Goal: Check status: Check status

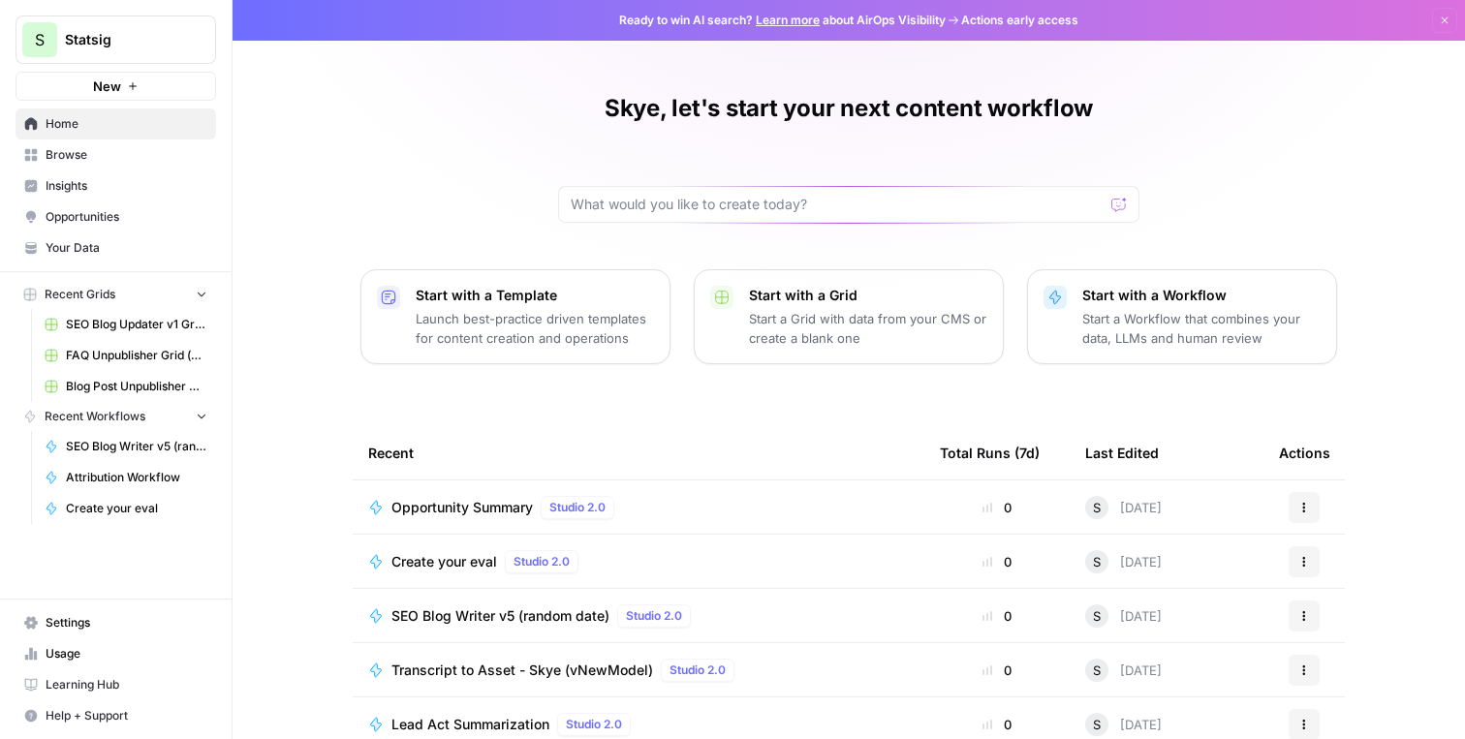
click at [98, 163] on span "Browse" at bounding box center [127, 154] width 162 height 17
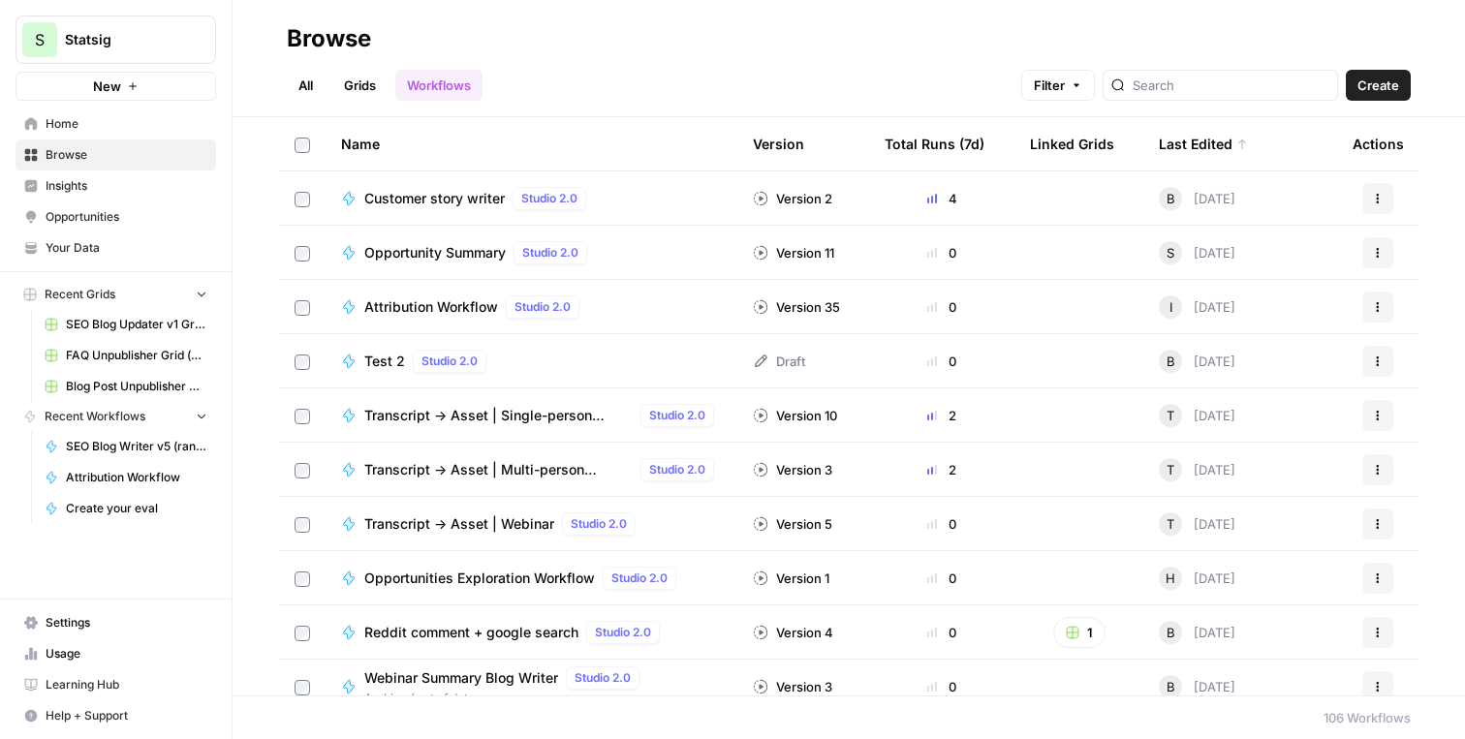
click at [475, 262] on div "Opportunity Summary Studio 2.0" at bounding box center [479, 252] width 231 height 23
click at [408, 256] on span "Opportunity Summary" at bounding box center [434, 252] width 141 height 19
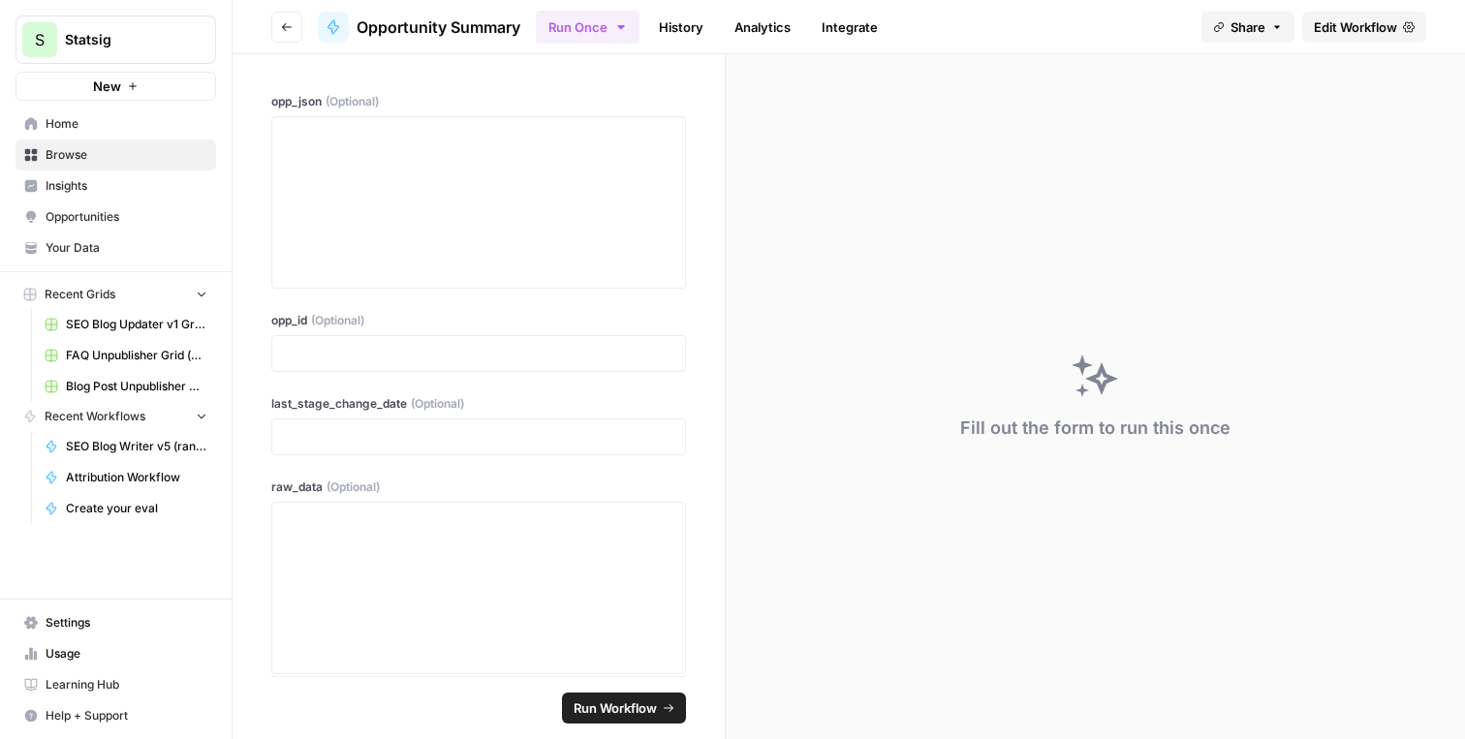
click at [666, 28] on link "History" at bounding box center [681, 27] width 68 height 31
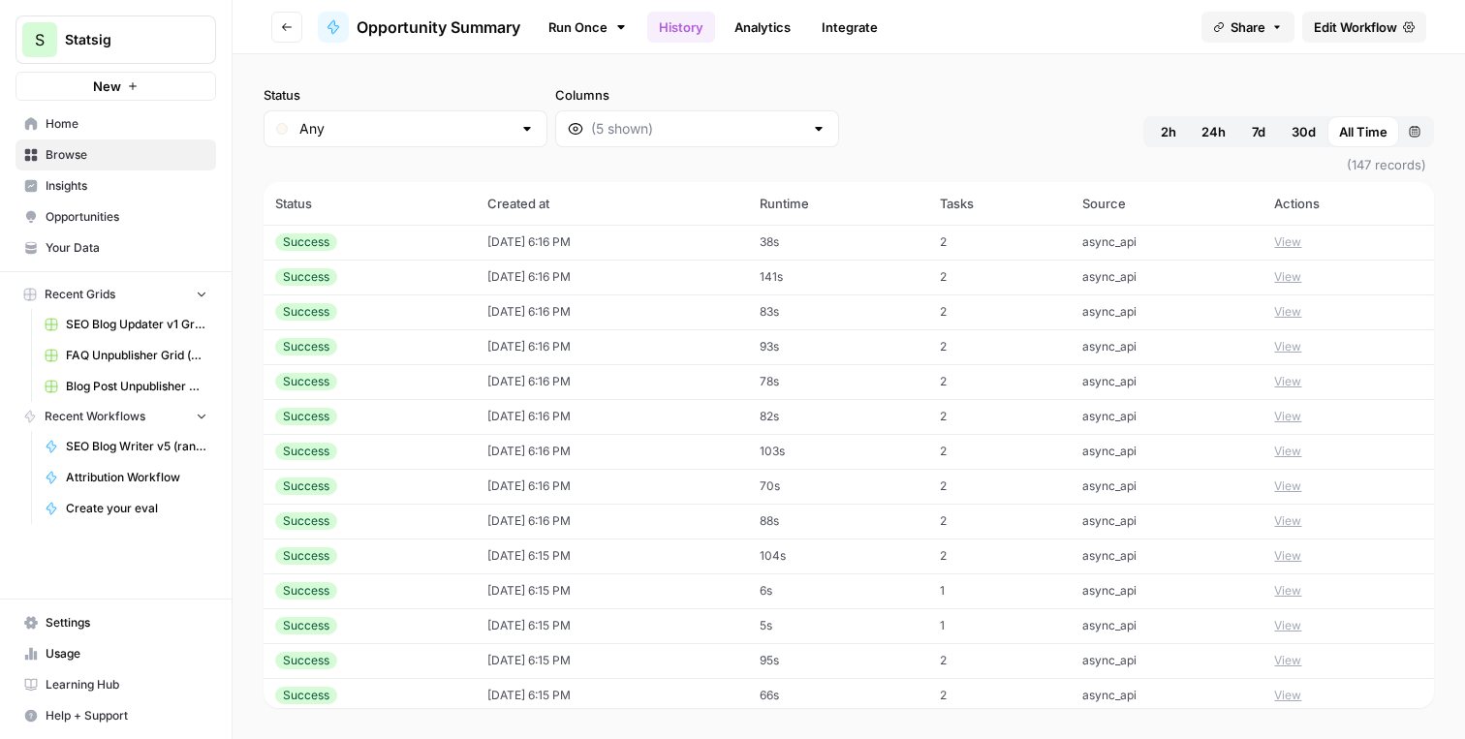
click at [825, 35] on link "Integrate" at bounding box center [849, 27] width 79 height 31
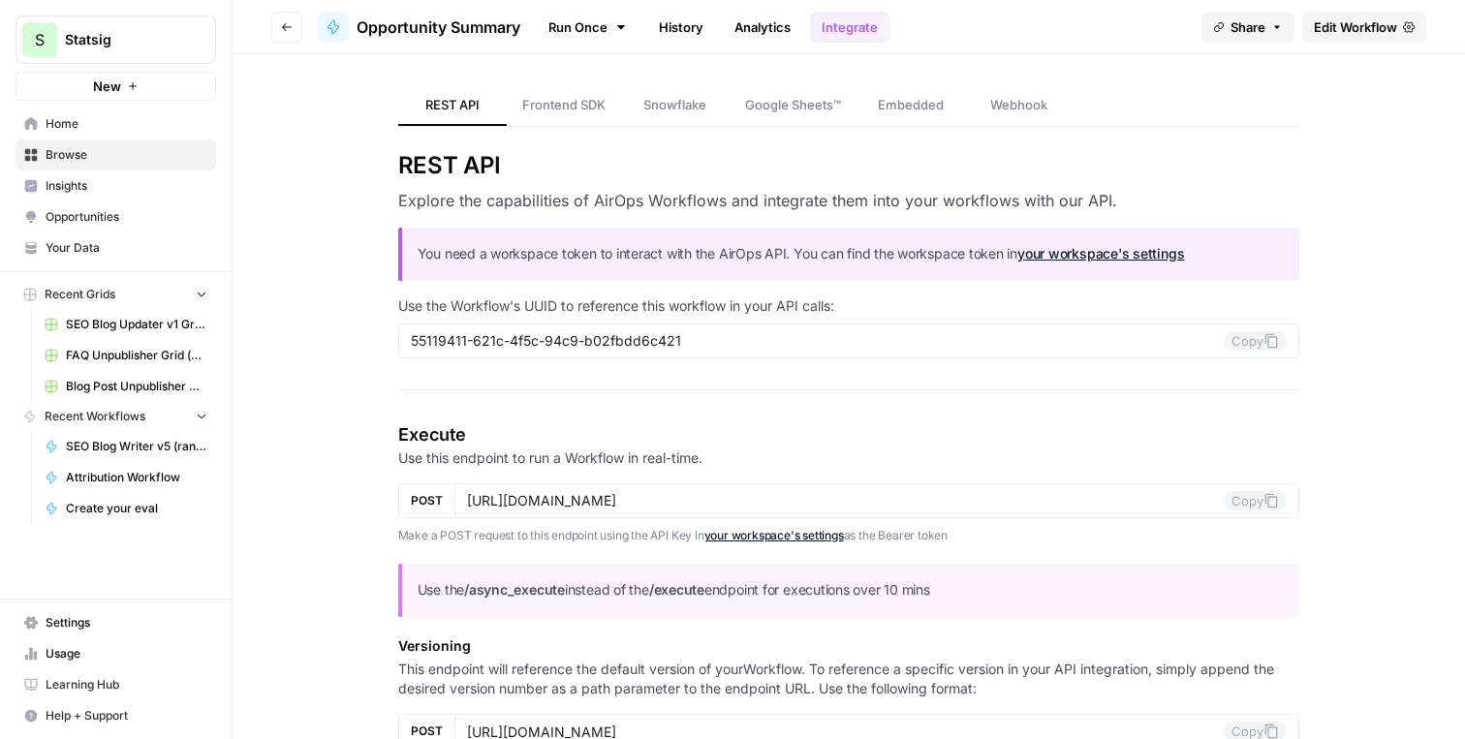
click at [297, 26] on button "Go back" at bounding box center [286, 27] width 31 height 31
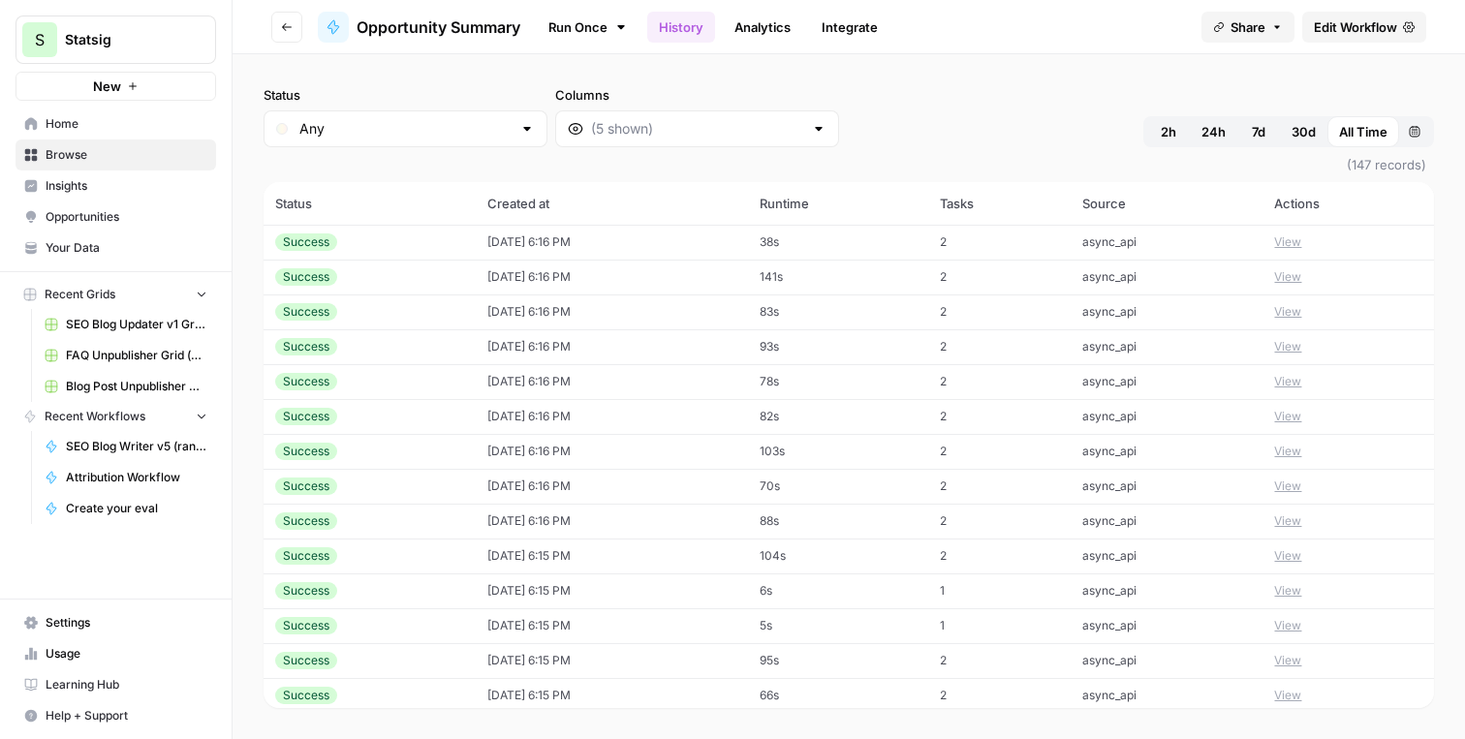
click at [519, 249] on td "[DATE] 6:16 PM" at bounding box center [612, 242] width 272 height 35
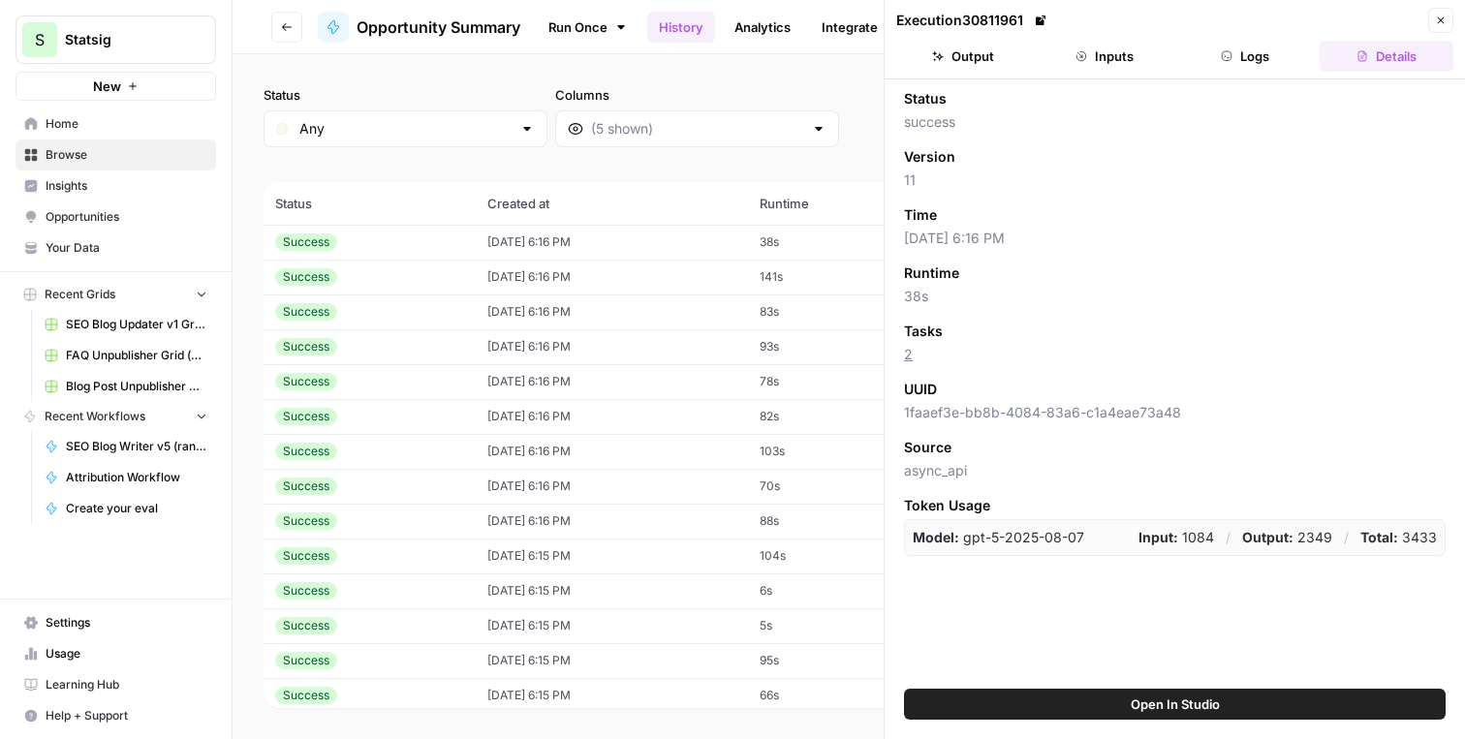
click at [1444, 17] on icon "button" at bounding box center [1441, 20] width 7 height 7
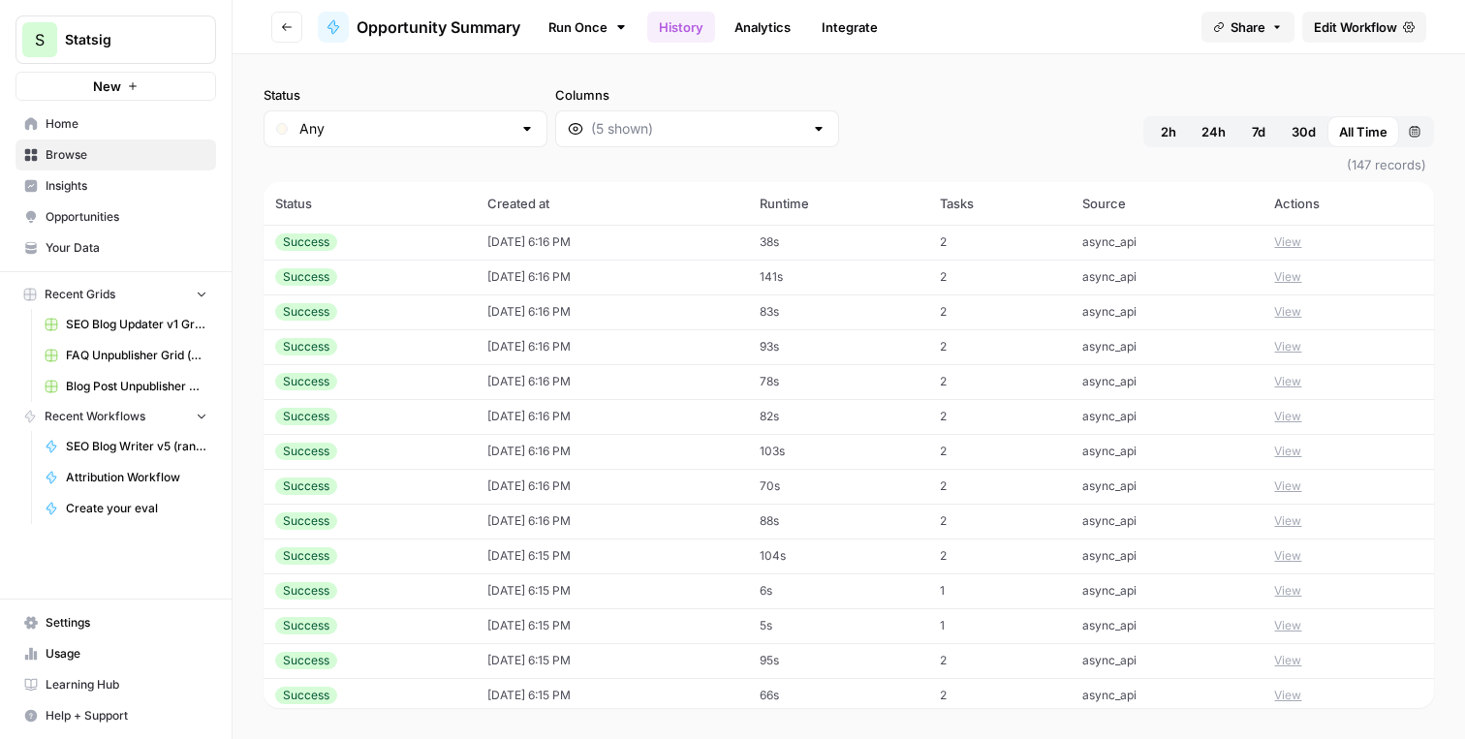
click at [827, 149] on span "(147 records)" at bounding box center [849, 164] width 1170 height 35
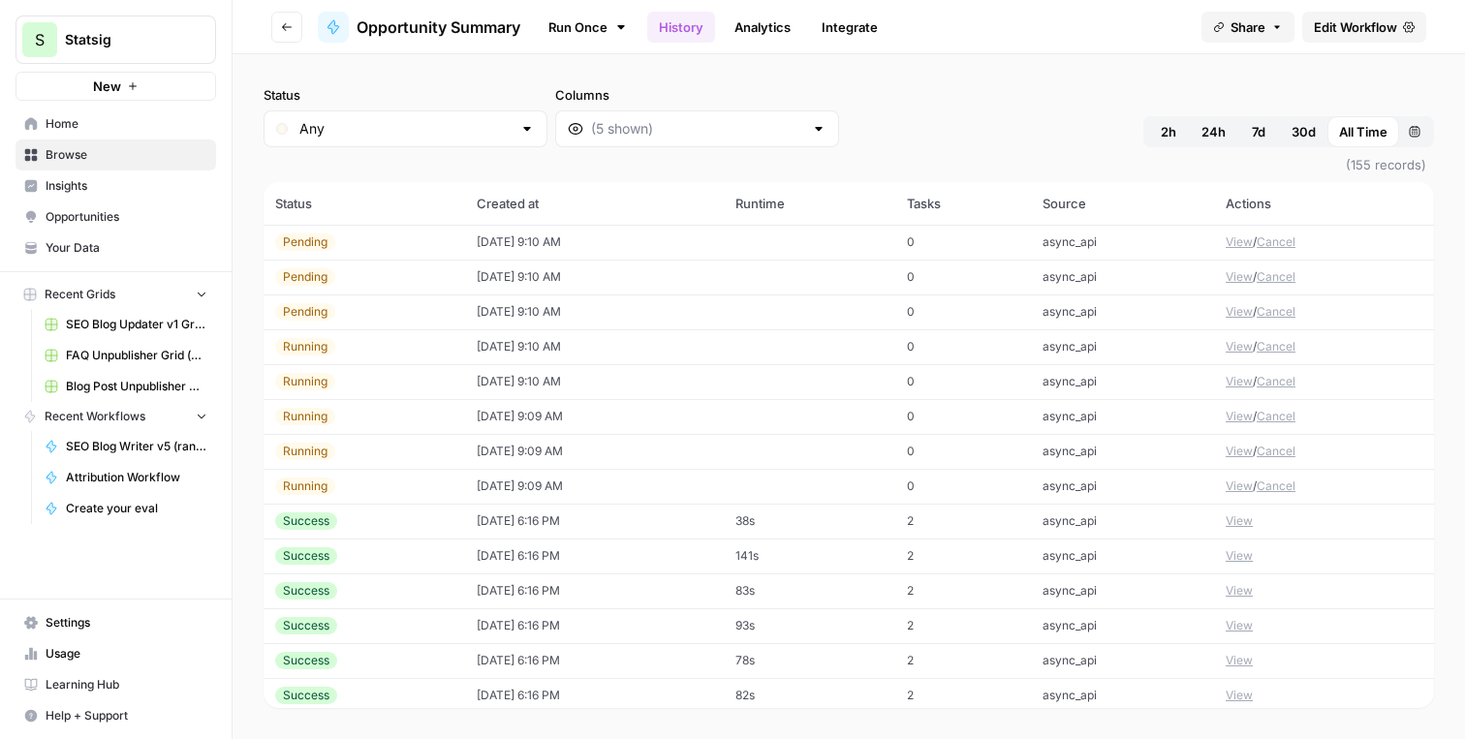
click at [897, 140] on div "Status Any Columns 2h 24h 7d 30d All Time Custom range" at bounding box center [849, 116] width 1170 height 62
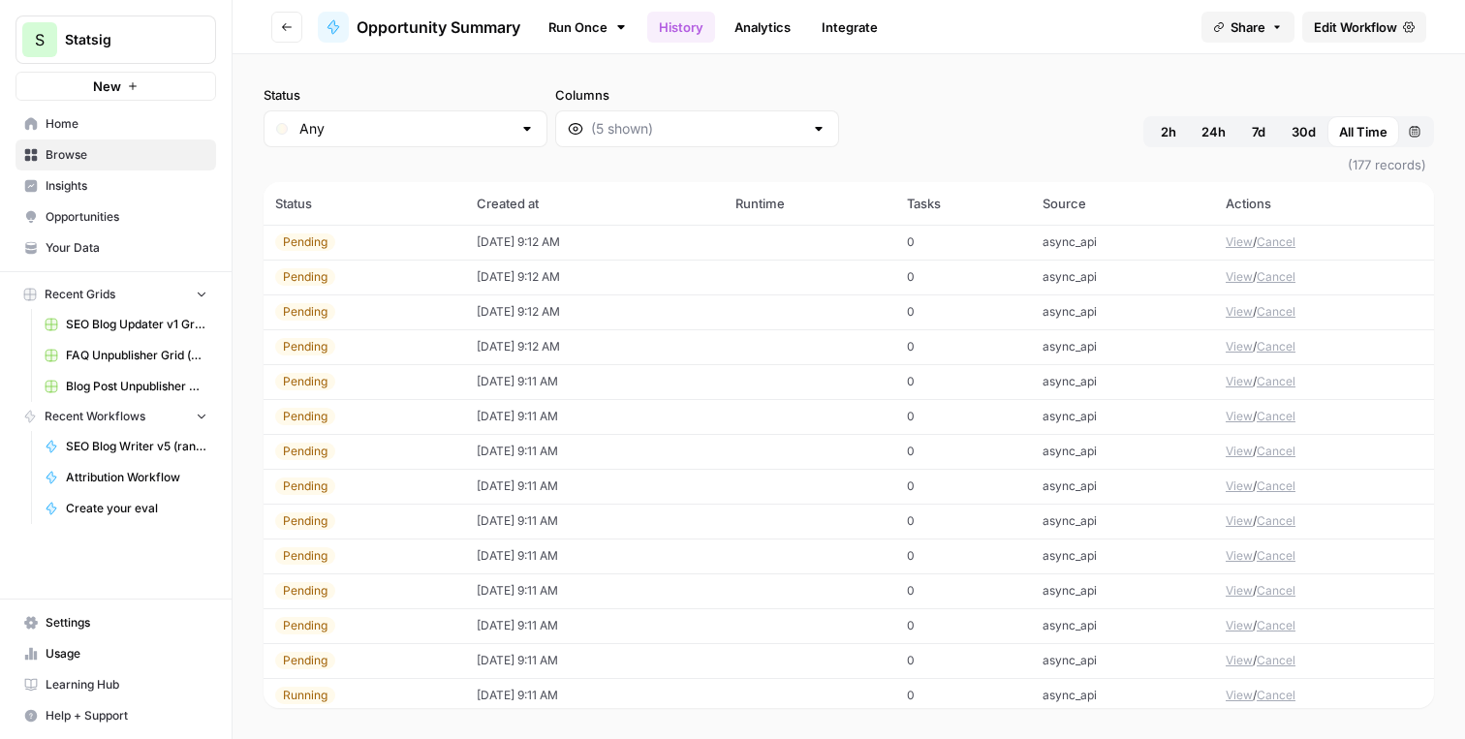
click at [899, 107] on div "Status Any Columns 2h 24h 7d 30d All Time Custom range" at bounding box center [849, 116] width 1170 height 62
click at [811, 130] on div "Status Any Columns 2h 24h 7d 30d All Time Custom range" at bounding box center [849, 116] width 1170 height 62
